Goal: Entertainment & Leisure: Consume media (video, audio)

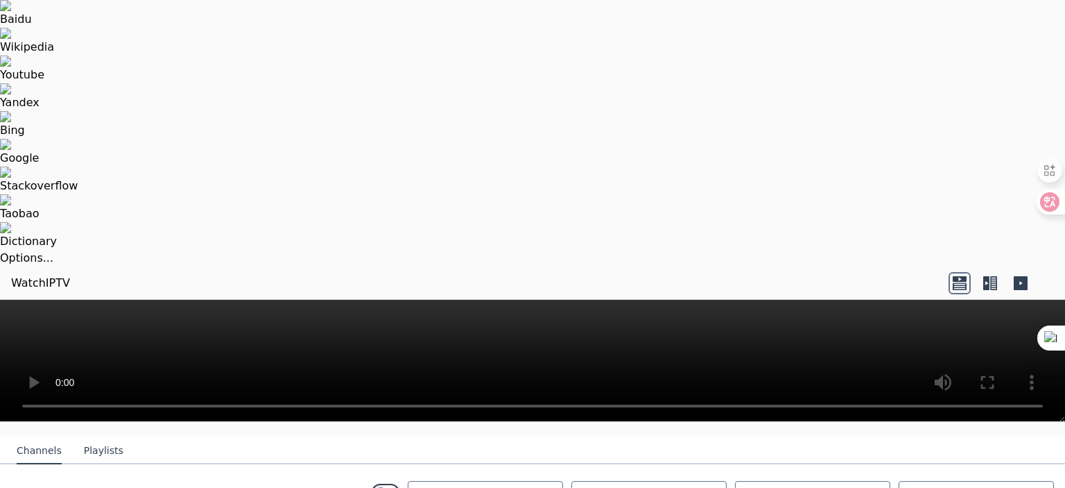
scroll to position [69, 0]
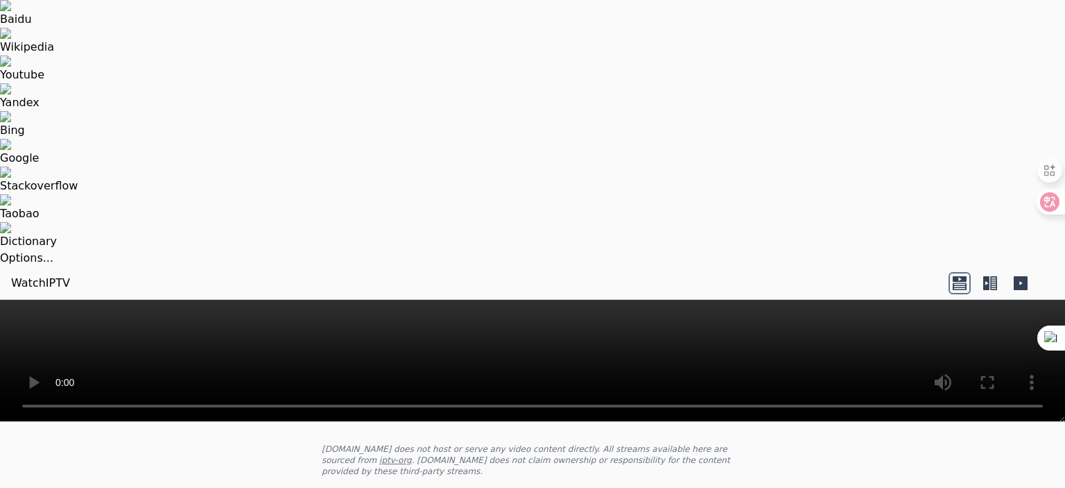
drag, startPoint x: 382, startPoint y: 0, endPoint x: 654, endPoint y: 213, distance: 345.3
click at [654, 354] on div "WatchIPTV - Free IPTV streams from across the world [DOMAIN_NAME] does not host…" at bounding box center [533, 429] width 466 height 150
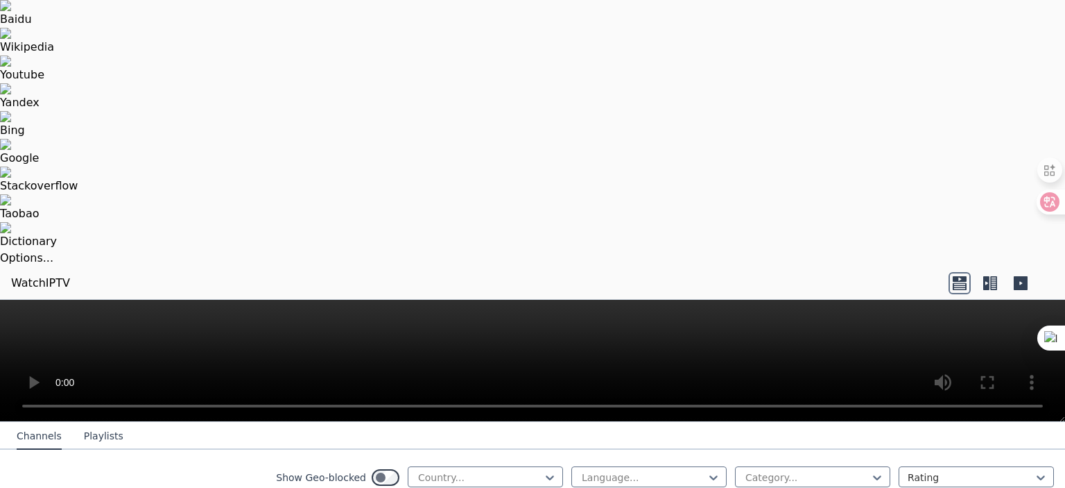
scroll to position [277, 0]
click at [957, 470] on div at bounding box center [971, 477] width 126 height 14
click at [753, 470] on div at bounding box center [807, 477] width 126 height 14
click at [667, 470] on div at bounding box center [644, 477] width 126 height 14
click at [488, 470] on div at bounding box center [480, 477] width 126 height 14
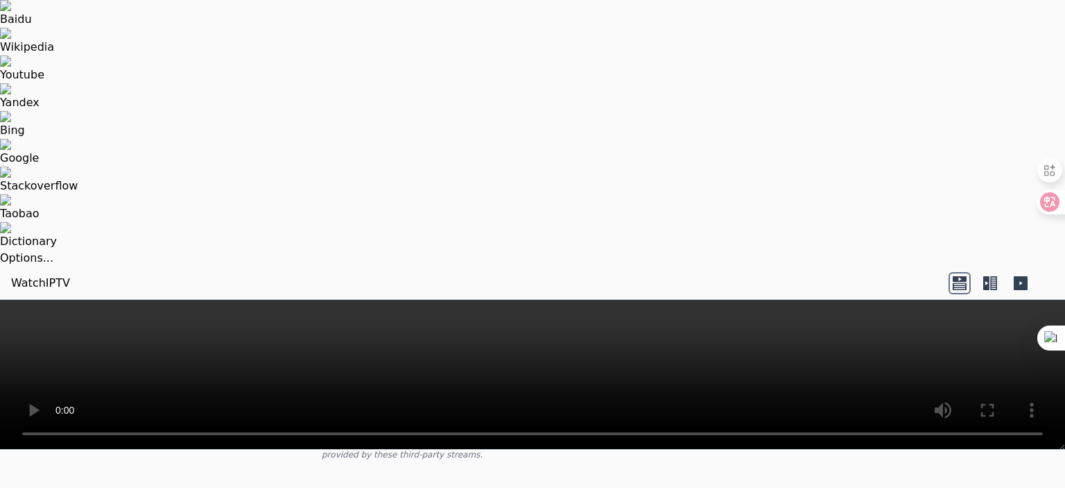
scroll to position [139, 0]
click at [84, 464] on button "Playlists" at bounding box center [104, 477] width 40 height 26
click at [36, 275] on link "WatchIPTV" at bounding box center [40, 283] width 59 height 17
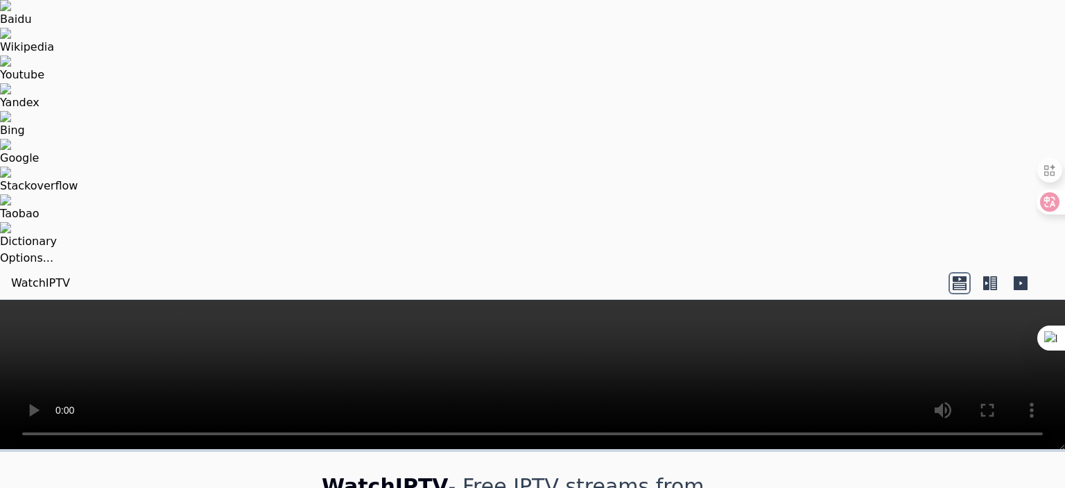
click at [964, 276] on icon at bounding box center [960, 279] width 14 height 6
click at [1020, 276] on icon at bounding box center [1021, 283] width 14 height 14
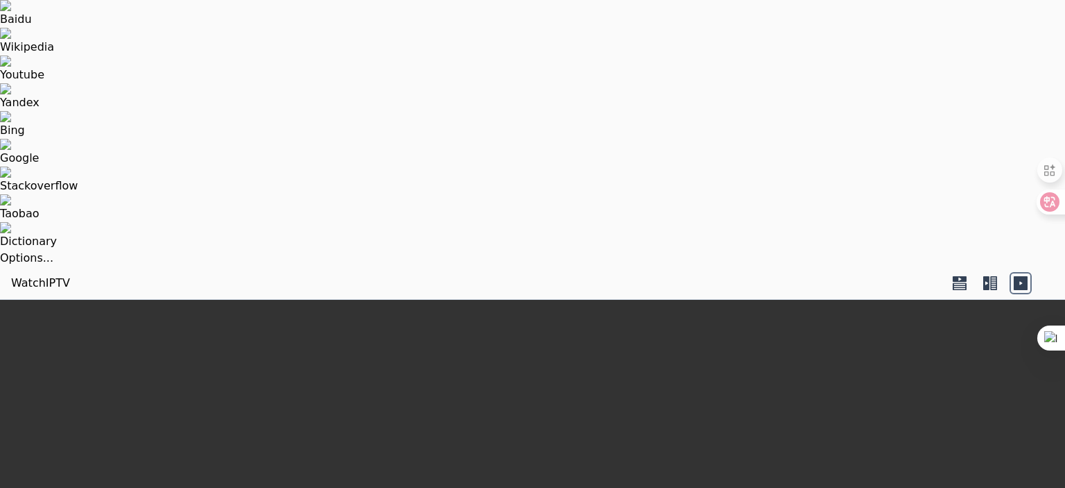
click at [990, 272] on icon at bounding box center [990, 283] width 22 height 22
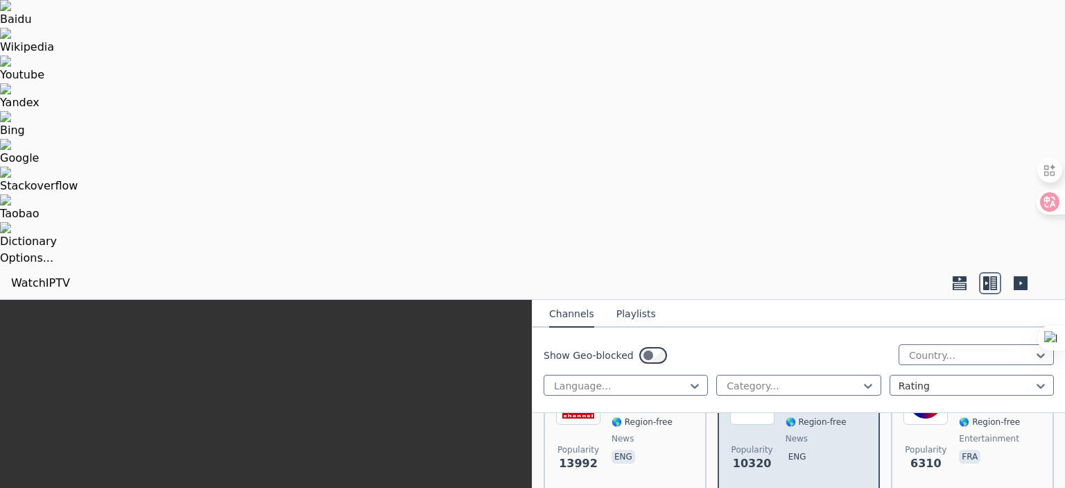
scroll to position [69, 0]
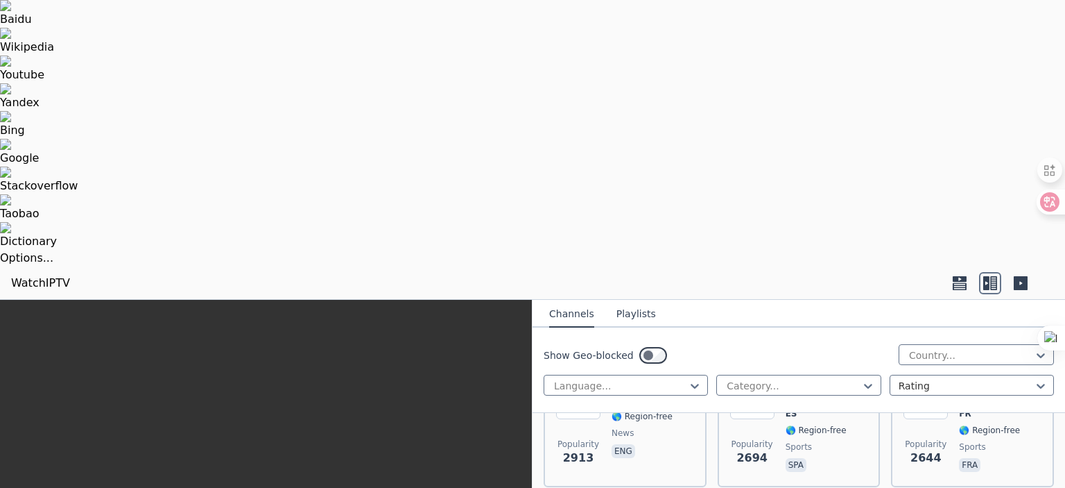
scroll to position [832, 0]
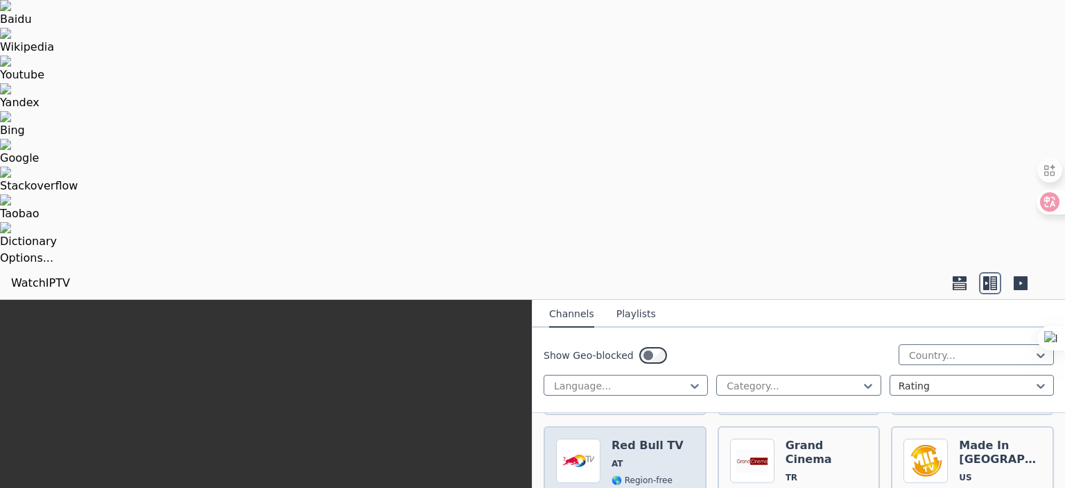
click at [631, 438] on h6 "Red Bull TV" at bounding box center [648, 445] width 72 height 14
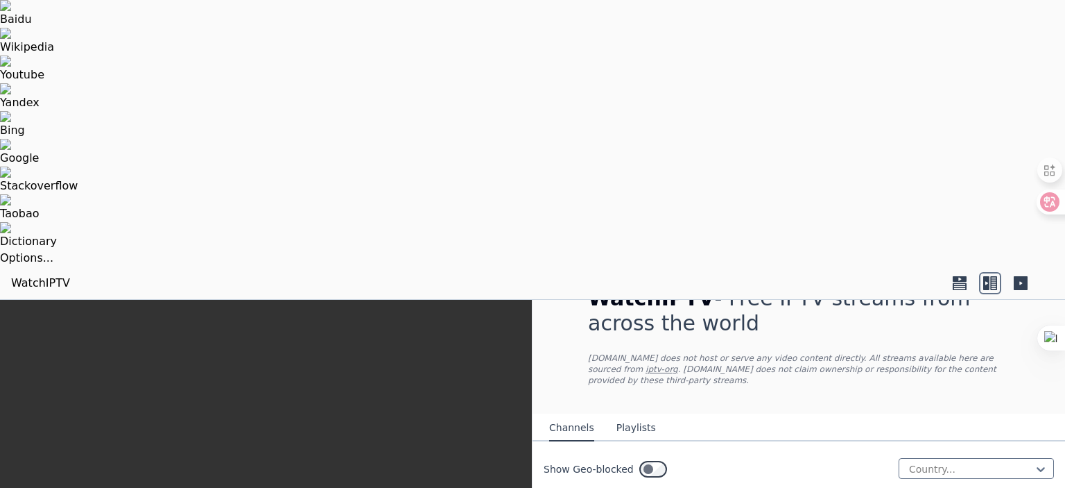
scroll to position [0, 0]
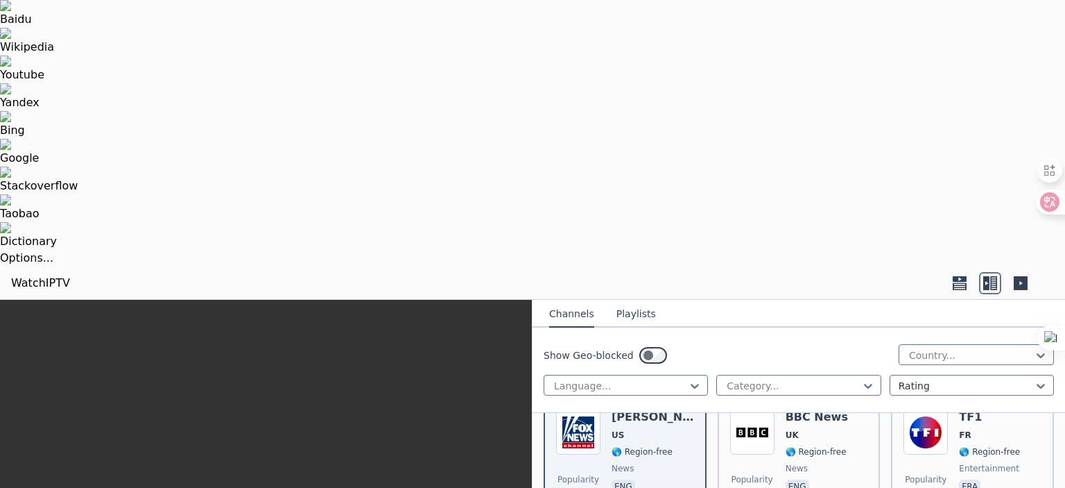
scroll to position [277, 0]
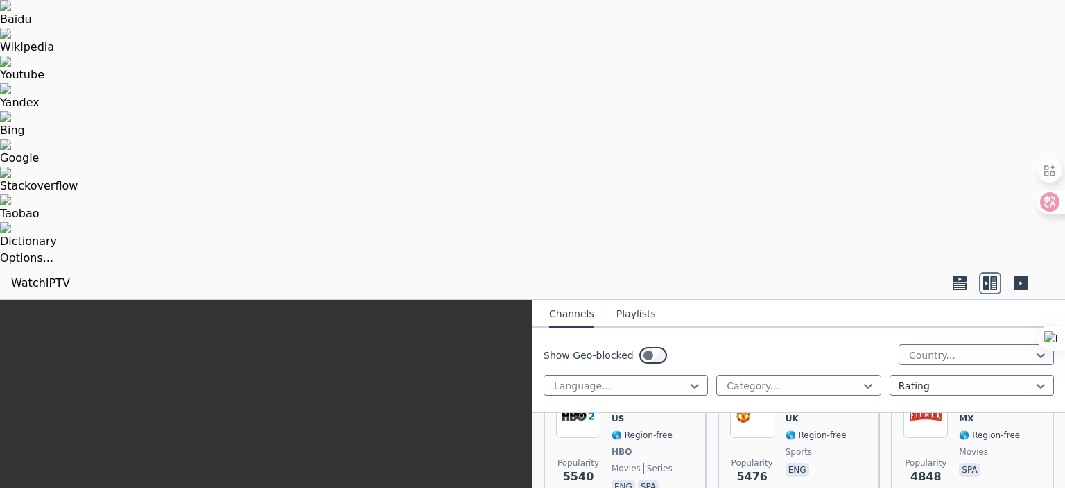
scroll to position [347, 0]
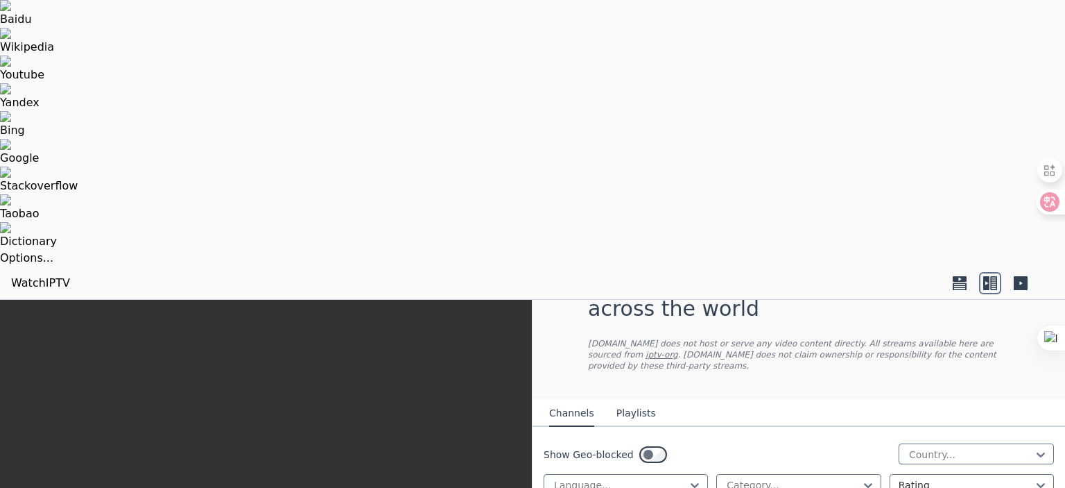
scroll to position [0, 0]
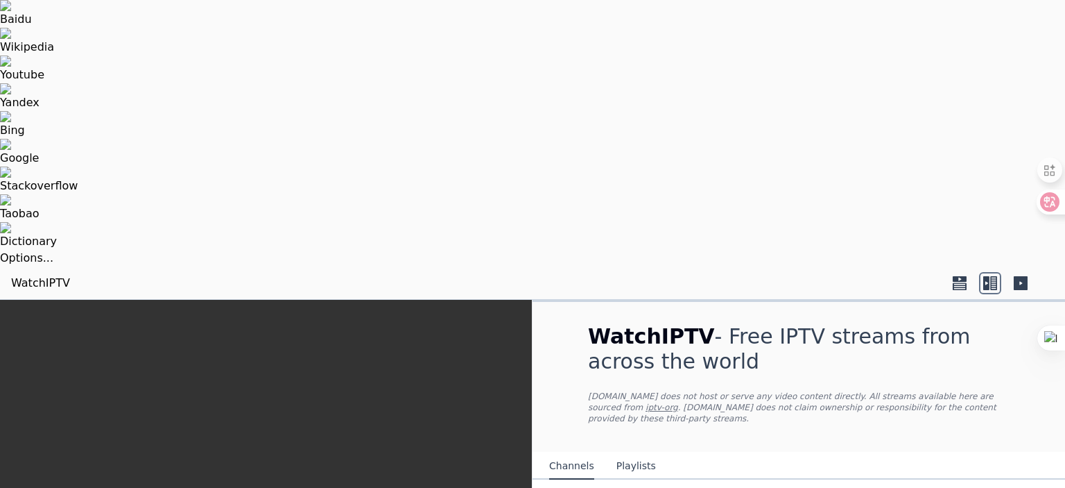
click at [644, 453] on button "Playlists" at bounding box center [637, 466] width 40 height 26
click at [584, 453] on button "Channels" at bounding box center [571, 466] width 45 height 26
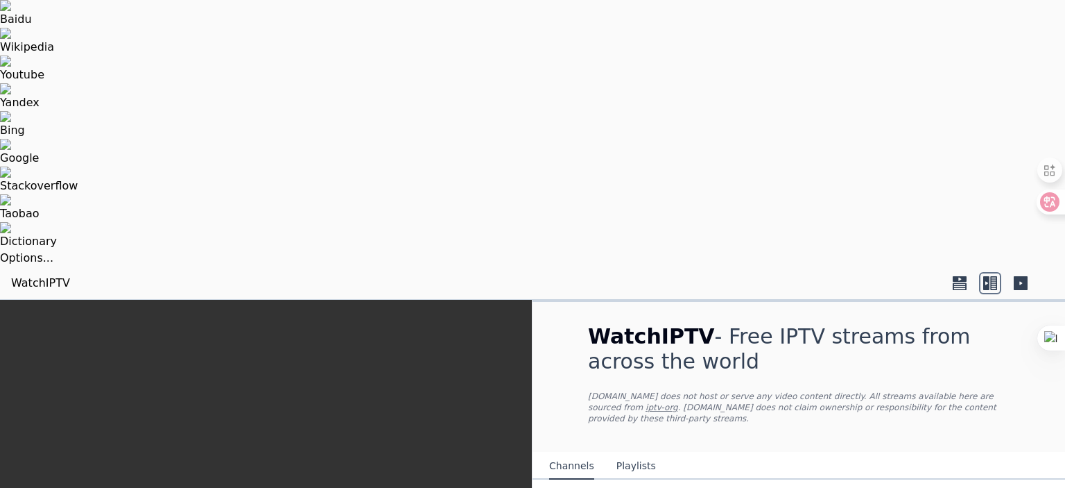
scroll to position [416, 0]
click at [818, 452] on nav "Channels Playlists" at bounding box center [799, 466] width 533 height 28
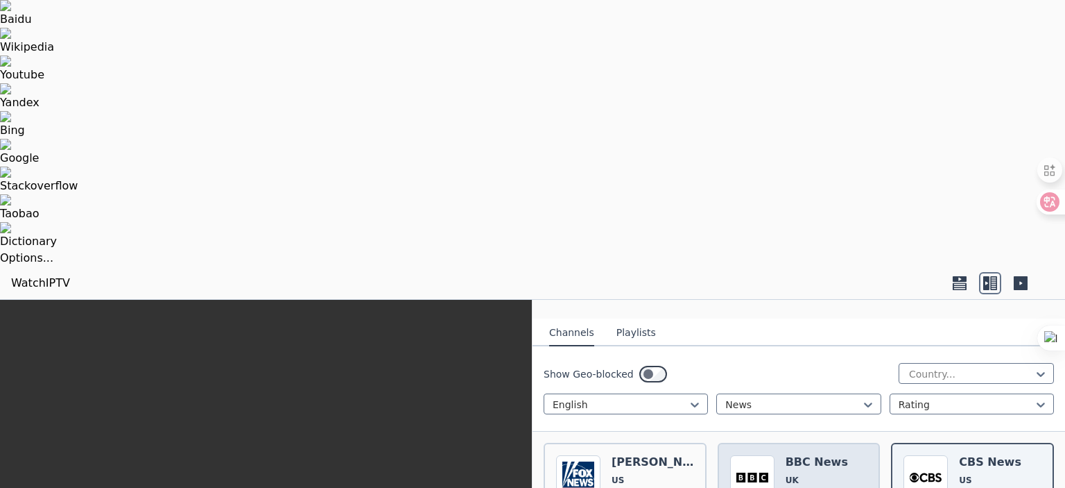
scroll to position [69, 0]
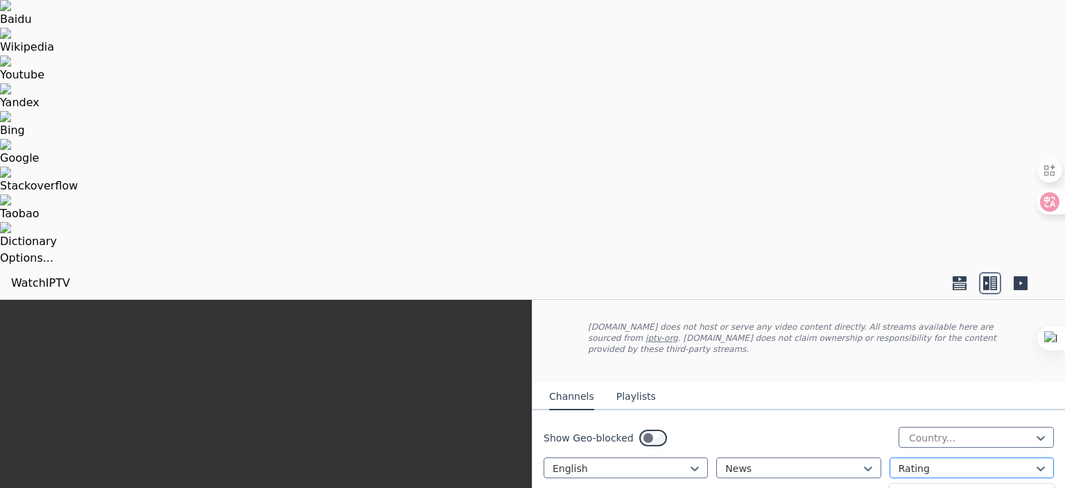
click at [920, 461] on div at bounding box center [966, 468] width 135 height 14
click at [802, 461] on div at bounding box center [793, 468] width 135 height 14
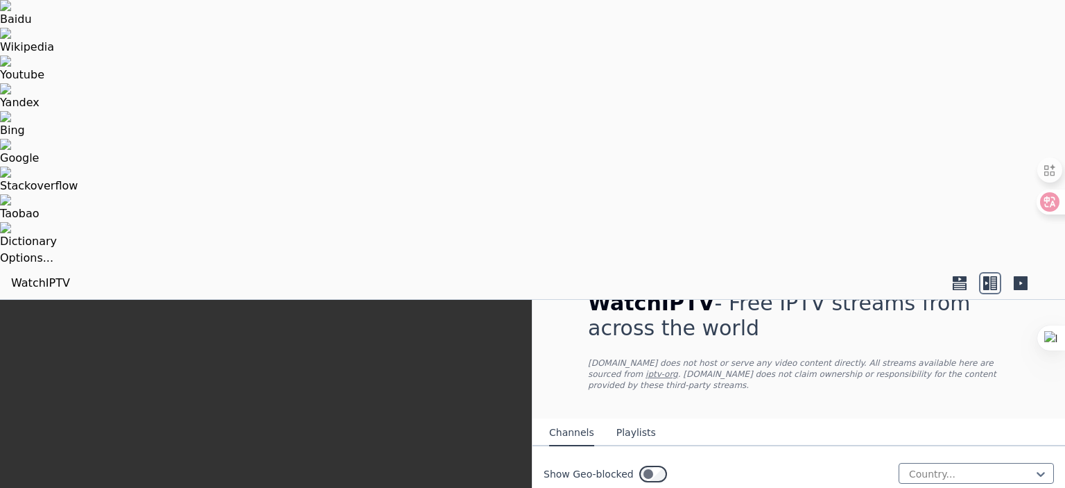
scroll to position [33, 0]
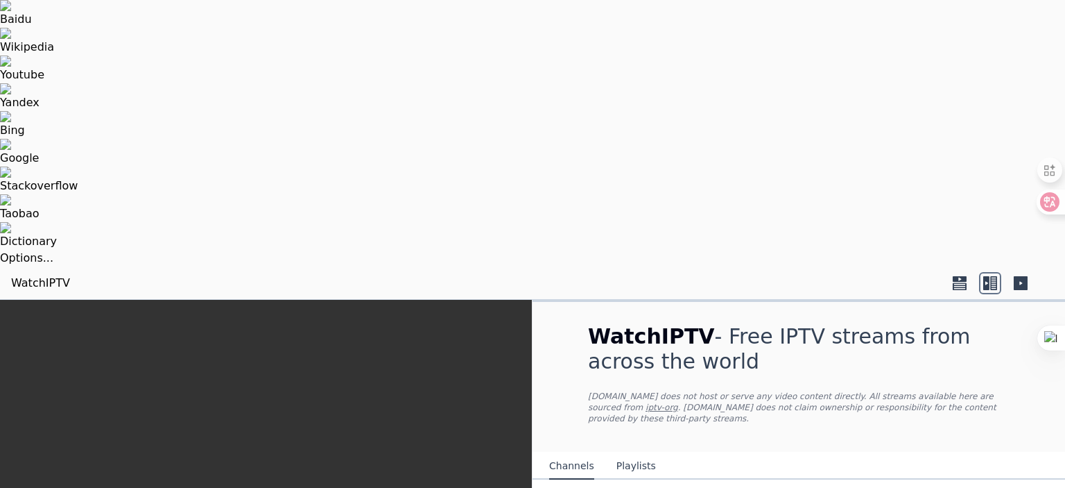
drag, startPoint x: 380, startPoint y: 0, endPoint x: 821, endPoint y: 205, distance: 486.6
click at [821, 452] on nav "Channels Playlists" at bounding box center [799, 466] width 533 height 28
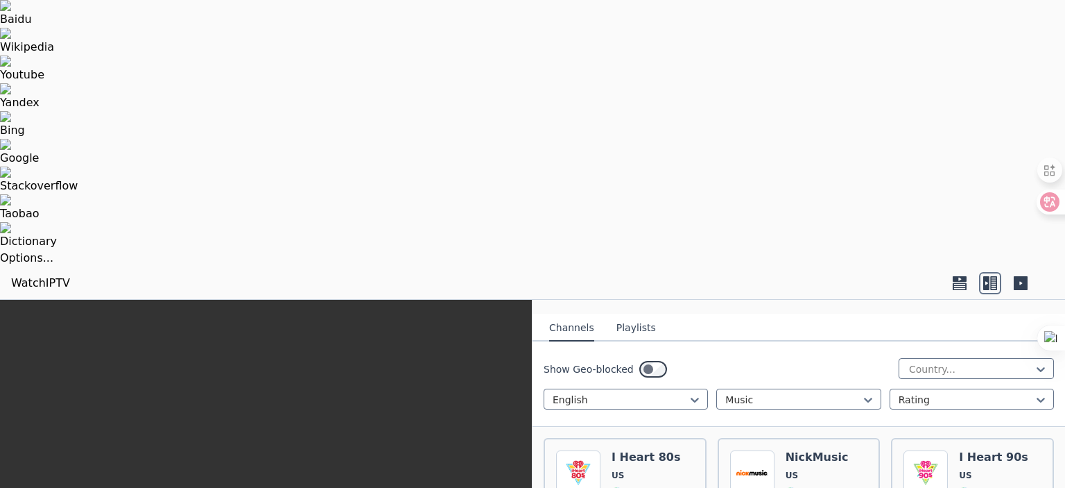
scroll to position [139, 0]
click at [738, 392] on div at bounding box center [793, 399] width 135 height 14
click at [652, 392] on div at bounding box center [620, 399] width 135 height 14
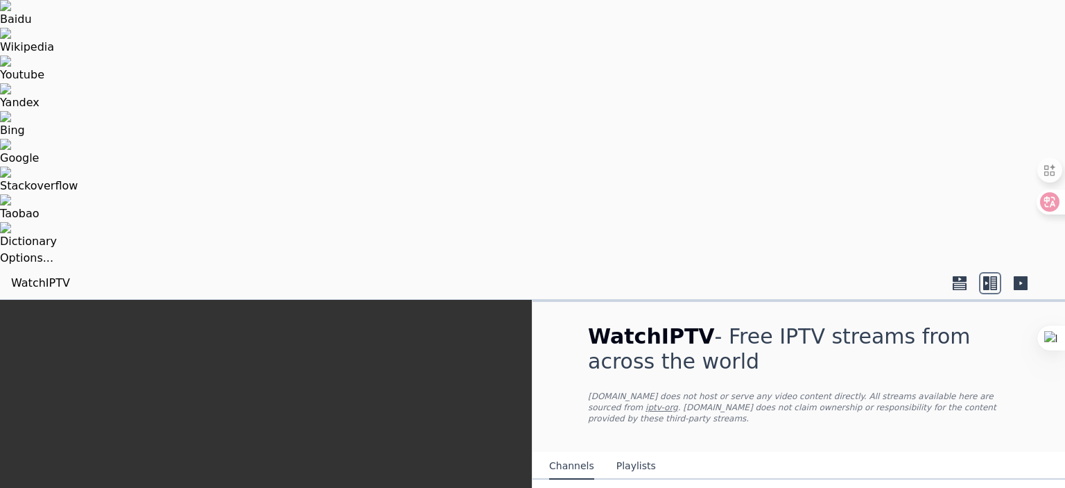
scroll to position [3, 0]
